Goal: Task Accomplishment & Management: Use online tool/utility

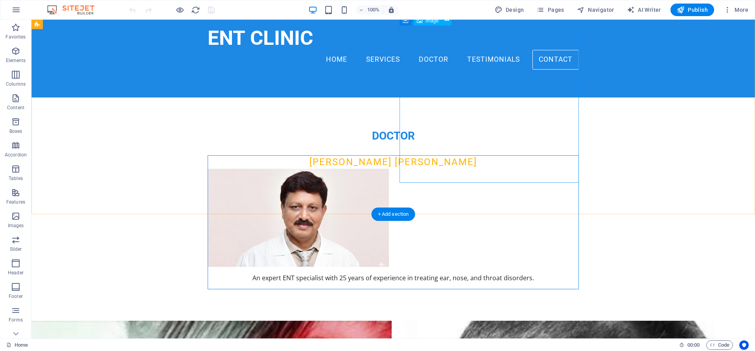
scroll to position [1685, 0]
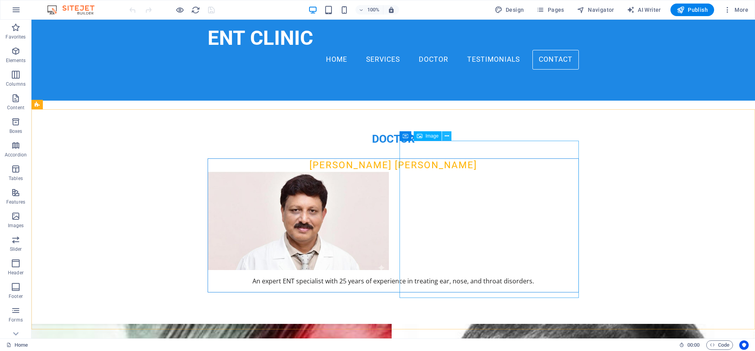
click at [445, 135] on icon at bounding box center [447, 136] width 4 height 8
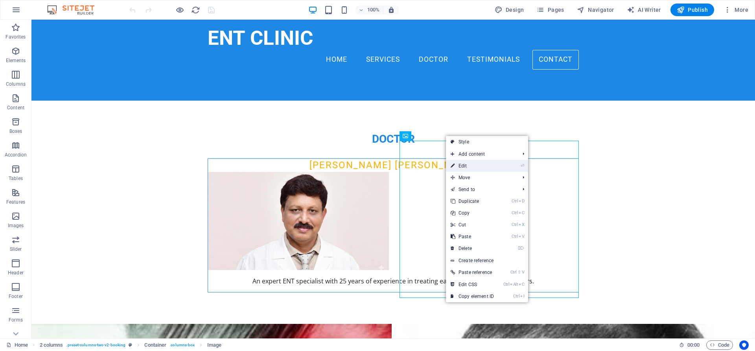
click at [483, 166] on link "⏎ Edit" at bounding box center [472, 166] width 53 height 12
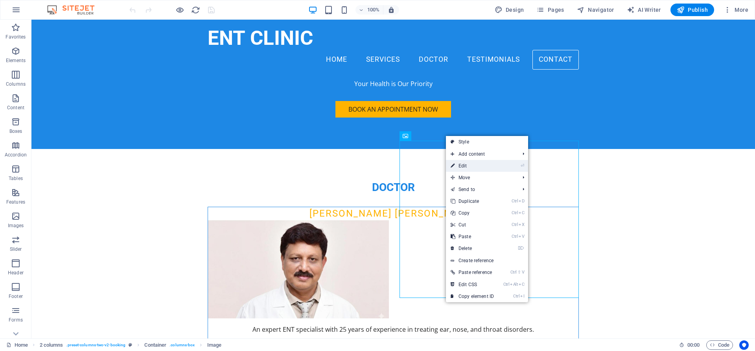
select select "px"
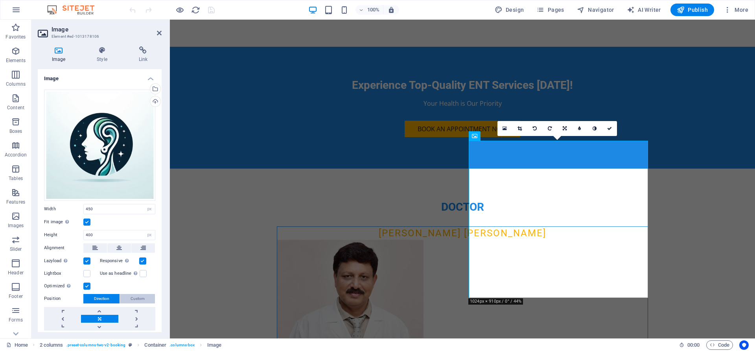
scroll to position [24, 0]
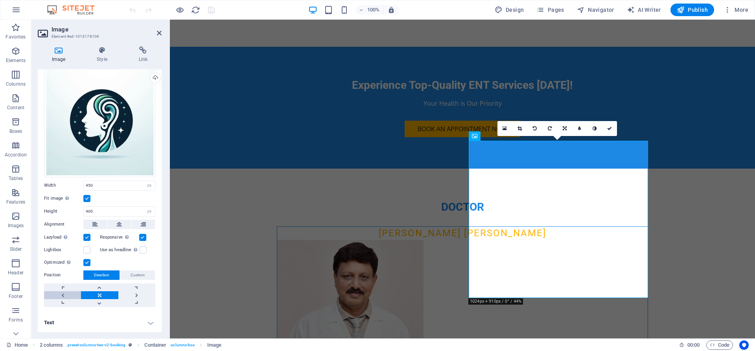
click at [67, 293] on link at bounding box center [62, 295] width 37 height 8
click at [134, 295] on link at bounding box center [136, 295] width 37 height 8
click at [68, 293] on link at bounding box center [62, 295] width 37 height 8
click at [100, 295] on link at bounding box center [99, 295] width 37 height 8
click at [118, 226] on icon at bounding box center [119, 224] width 6 height 9
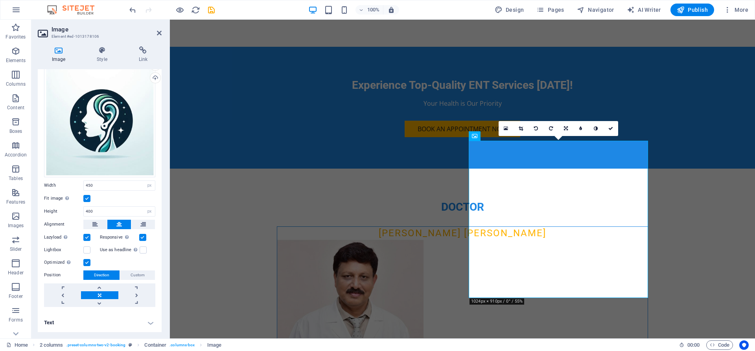
click at [118, 226] on icon at bounding box center [119, 224] width 6 height 9
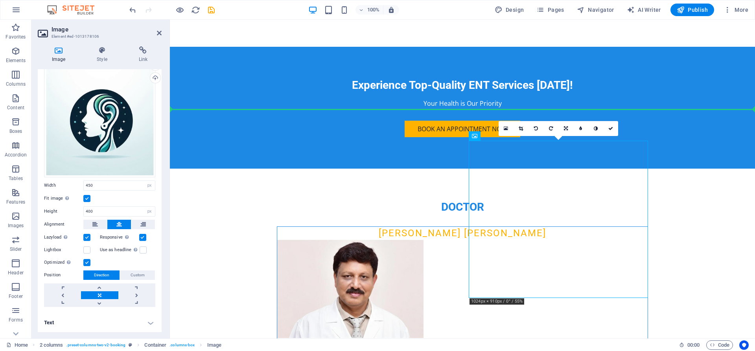
drag, startPoint x: 479, startPoint y: 216, endPoint x: 421, endPoint y: 216, distance: 57.8
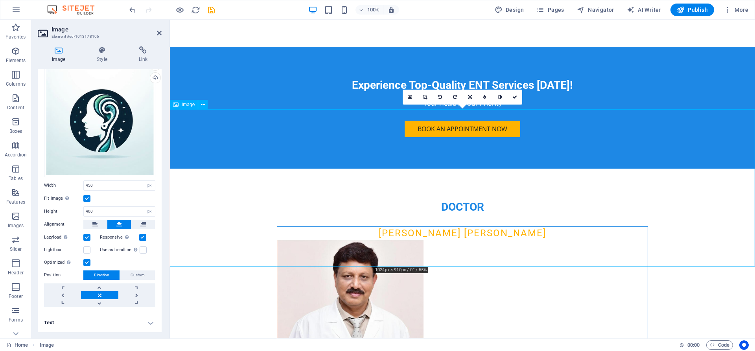
drag, startPoint x: 428, startPoint y: 215, endPoint x: 401, endPoint y: 215, distance: 27.1
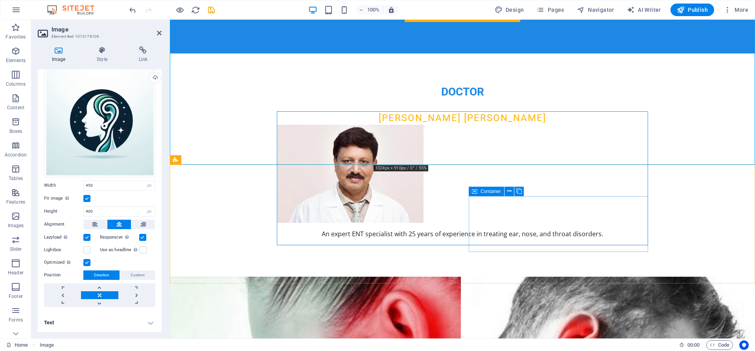
scroll to position [1757, 0]
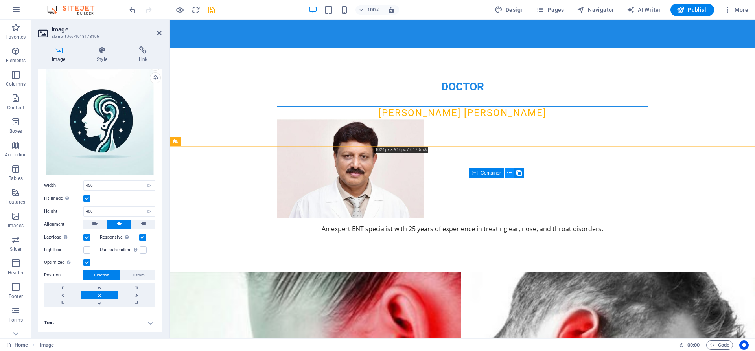
click at [509, 173] on icon at bounding box center [509, 173] width 4 height 8
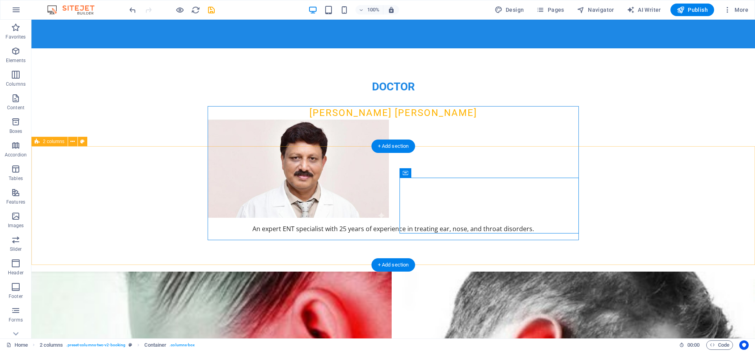
scroll to position [1805, 0]
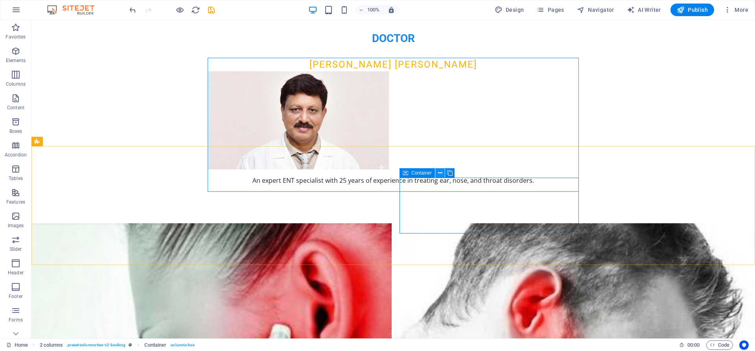
click at [439, 173] on icon at bounding box center [440, 173] width 4 height 8
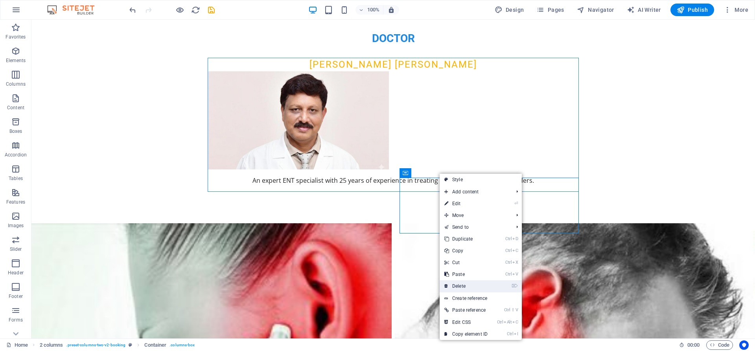
click at [459, 282] on link "⌦ Delete" at bounding box center [466, 286] width 53 height 12
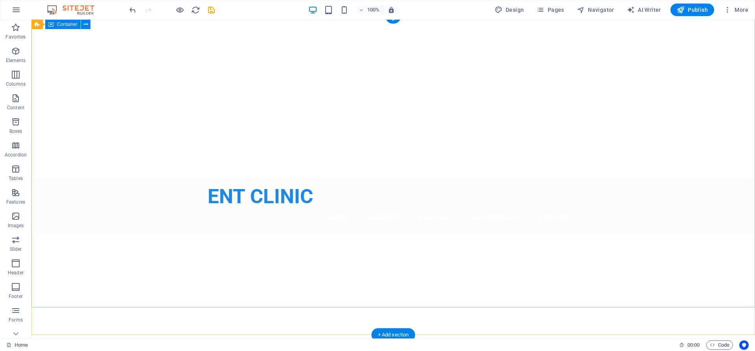
scroll to position [0, 0]
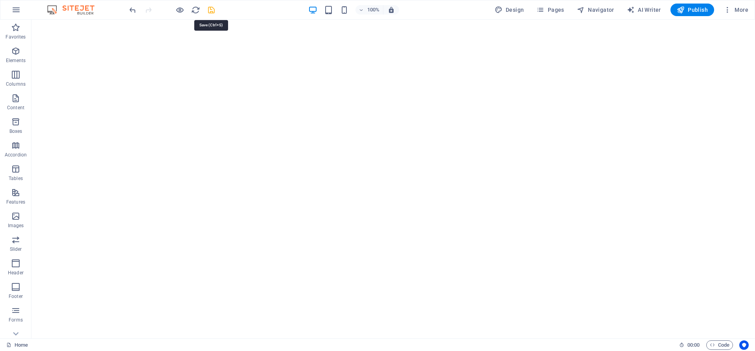
click at [211, 10] on icon "save" at bounding box center [211, 10] width 9 height 9
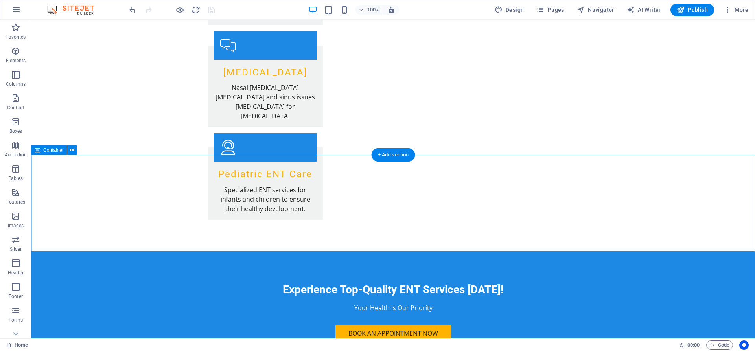
scroll to position [1444, 0]
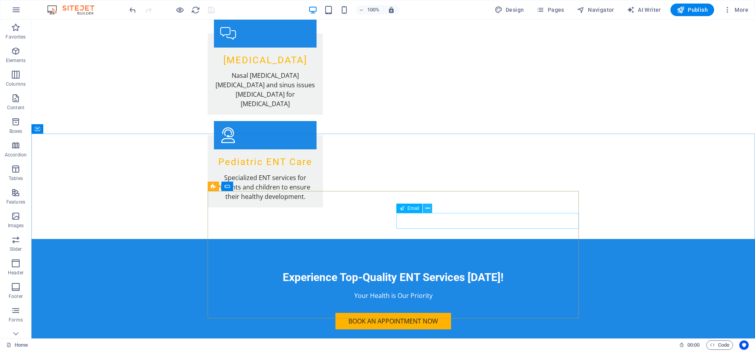
click at [428, 209] on icon at bounding box center [427, 208] width 4 height 8
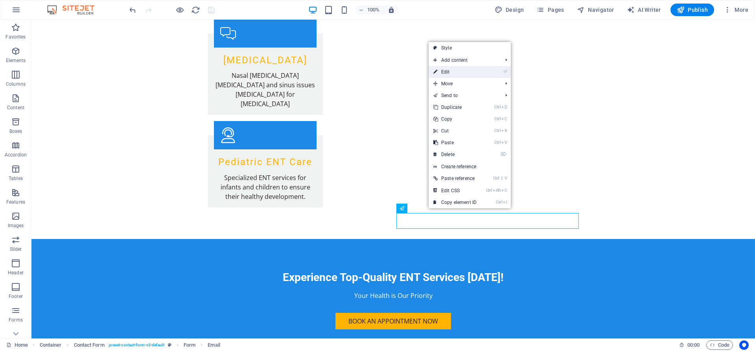
click at [452, 73] on link "⏎ Edit" at bounding box center [455, 72] width 53 height 12
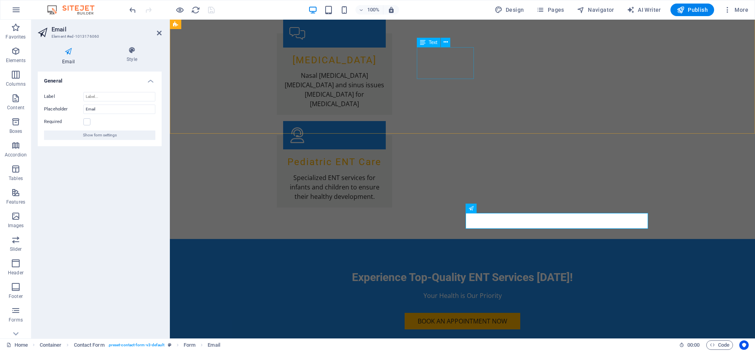
scroll to position [1396, 0]
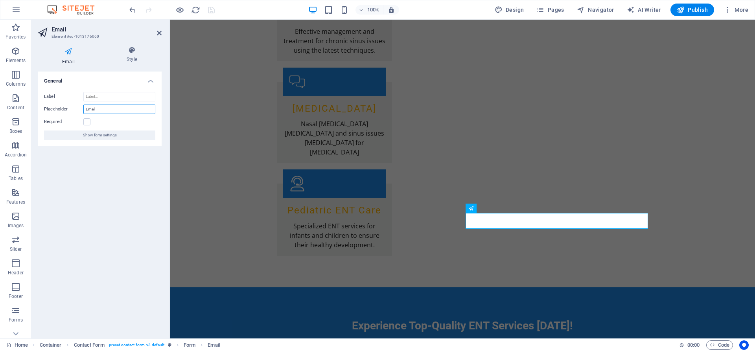
click at [108, 109] on input "Email" at bounding box center [119, 109] width 72 height 9
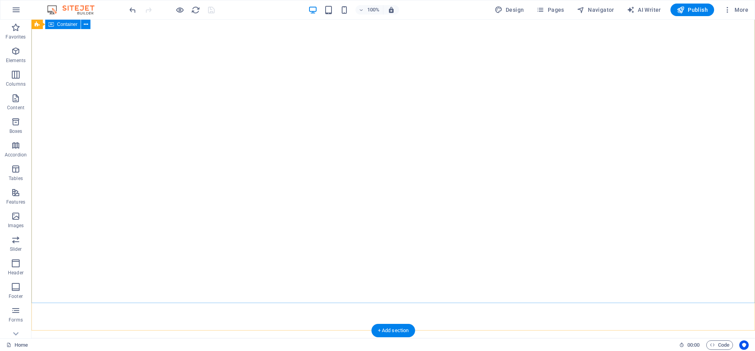
scroll to position [0, 0]
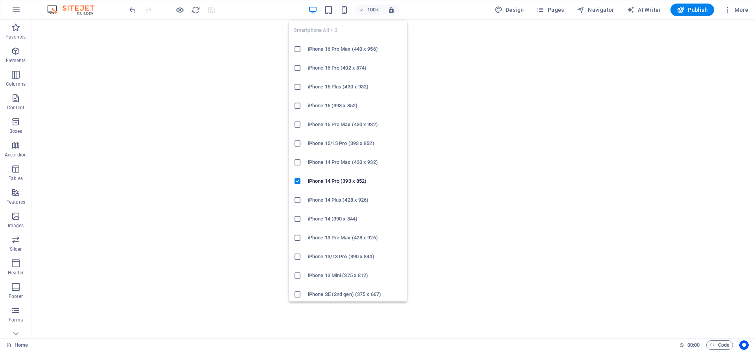
click at [341, 72] on h6 "iPhone 16 Pro (402 x 874)" at bounding box center [355, 67] width 94 height 9
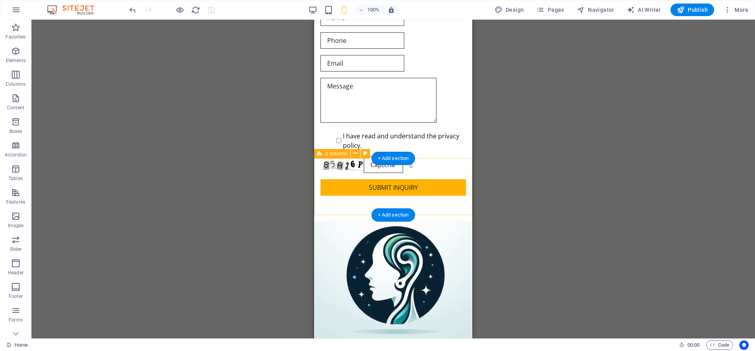
scroll to position [2246, 0]
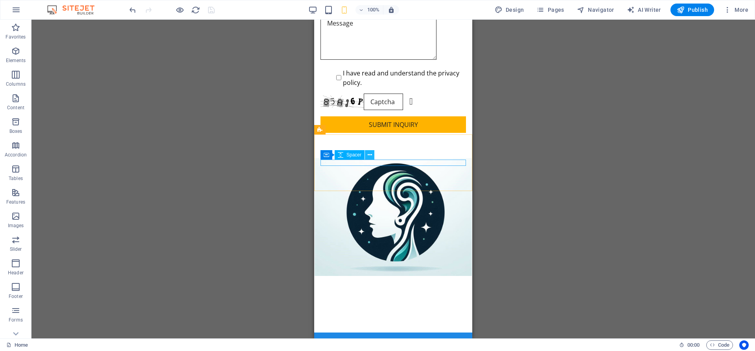
click at [368, 154] on icon at bounding box center [370, 155] width 4 height 8
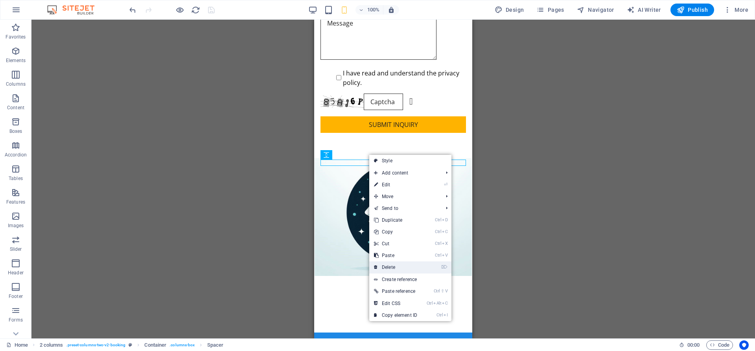
click at [392, 269] on link "⌦ Delete" at bounding box center [395, 267] width 53 height 12
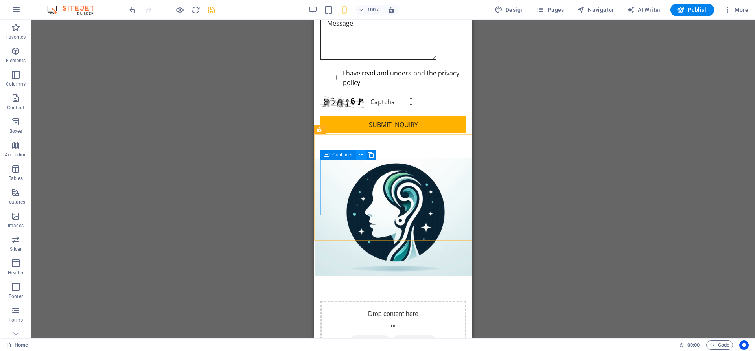
click at [361, 155] on icon at bounding box center [361, 155] width 4 height 8
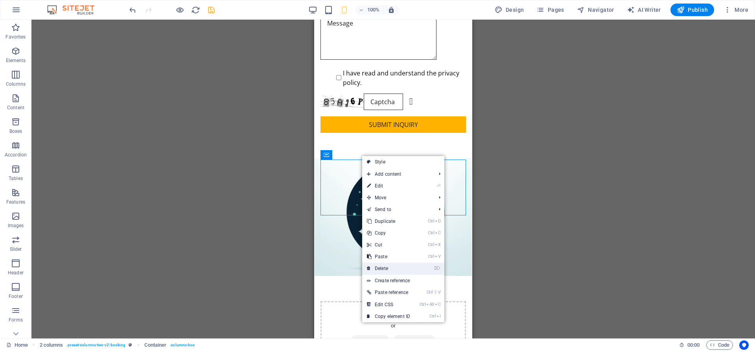
click at [383, 267] on link "⌦ Delete" at bounding box center [388, 269] width 53 height 12
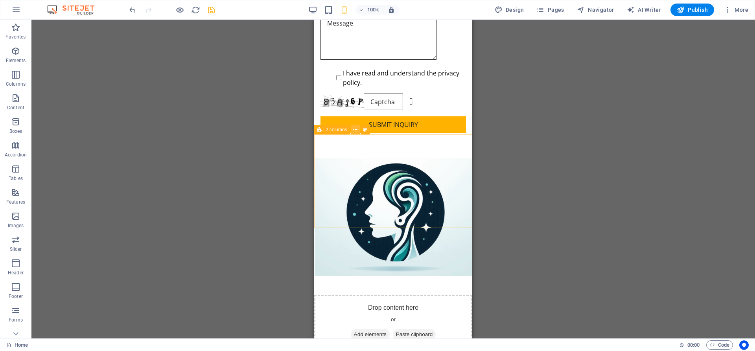
click at [353, 131] on button at bounding box center [355, 129] width 9 height 9
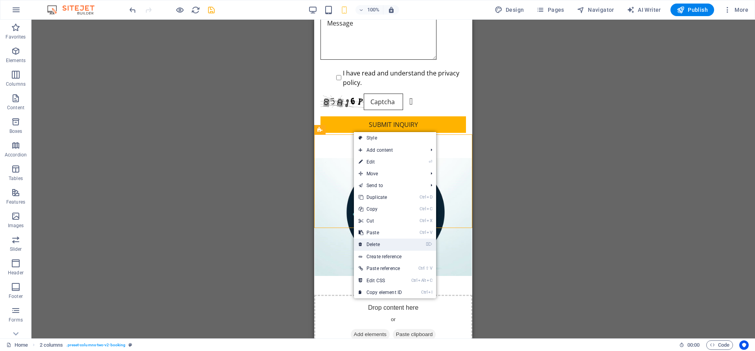
click at [376, 241] on link "⌦ Delete" at bounding box center [380, 245] width 53 height 12
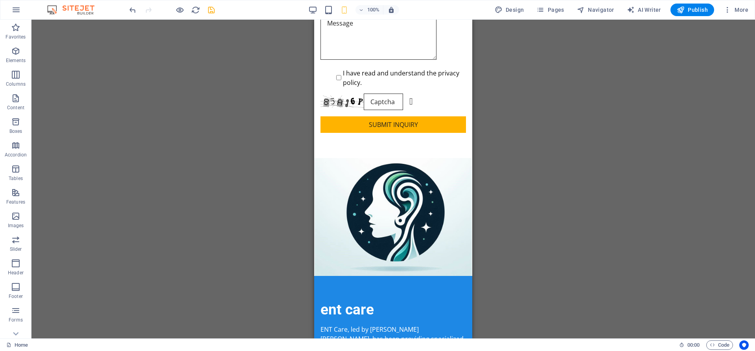
click at [567, 207] on div "H2 Banner Banner Container Container Container Text Container Gallery Gallery G…" at bounding box center [393, 179] width 724 height 319
click at [212, 9] on icon "save" at bounding box center [211, 10] width 9 height 9
checkbox input "false"
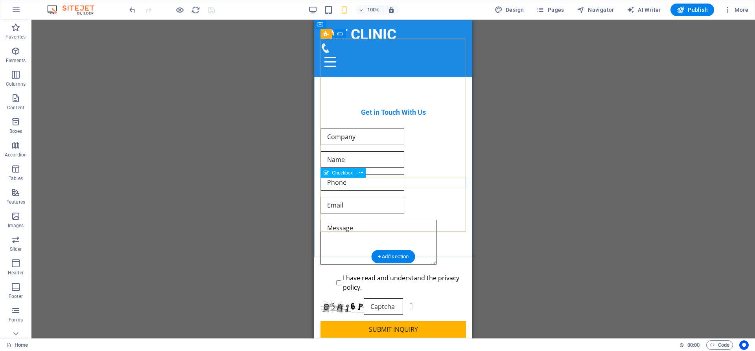
scroll to position [2005, 0]
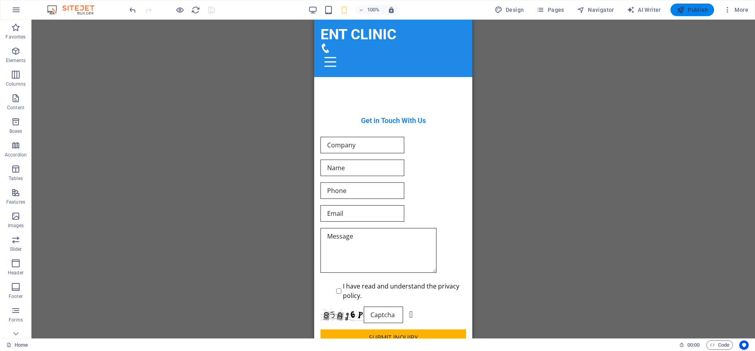
click at [693, 11] on span "Publish" at bounding box center [692, 10] width 31 height 8
